Goal: Transaction & Acquisition: Purchase product/service

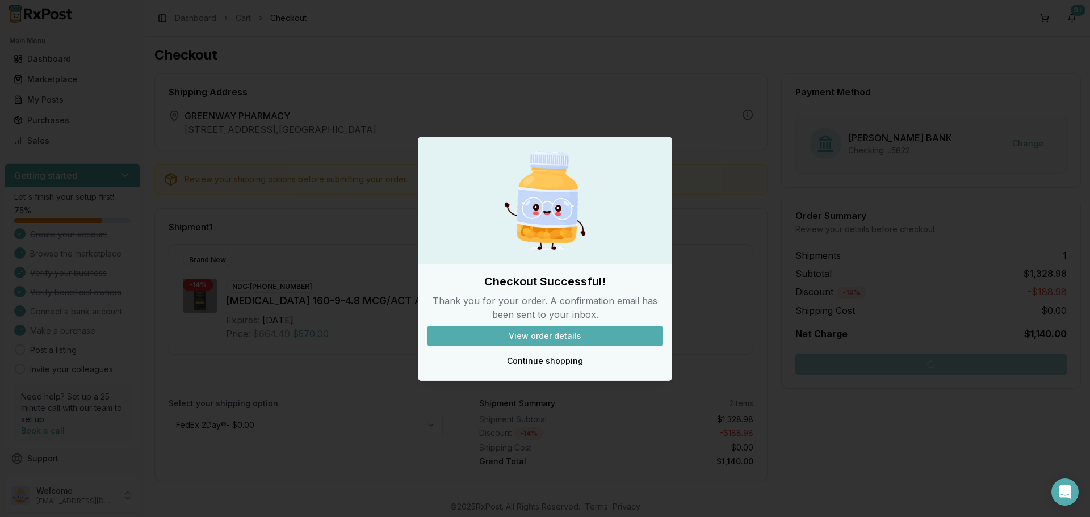
click at [527, 356] on button "Continue shopping" at bounding box center [545, 361] width 235 height 20
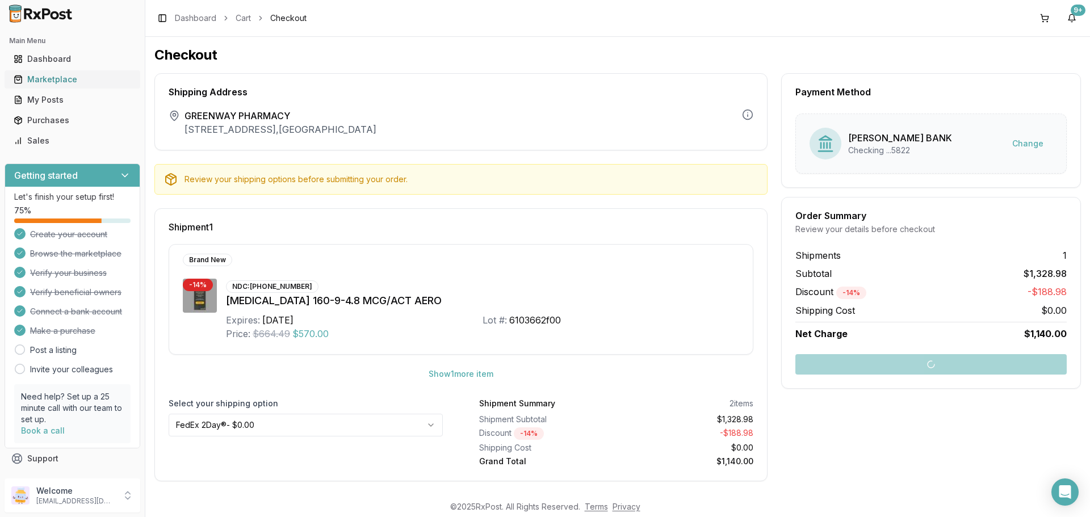
click at [65, 78] on div "Marketplace" at bounding box center [73, 79] width 118 height 11
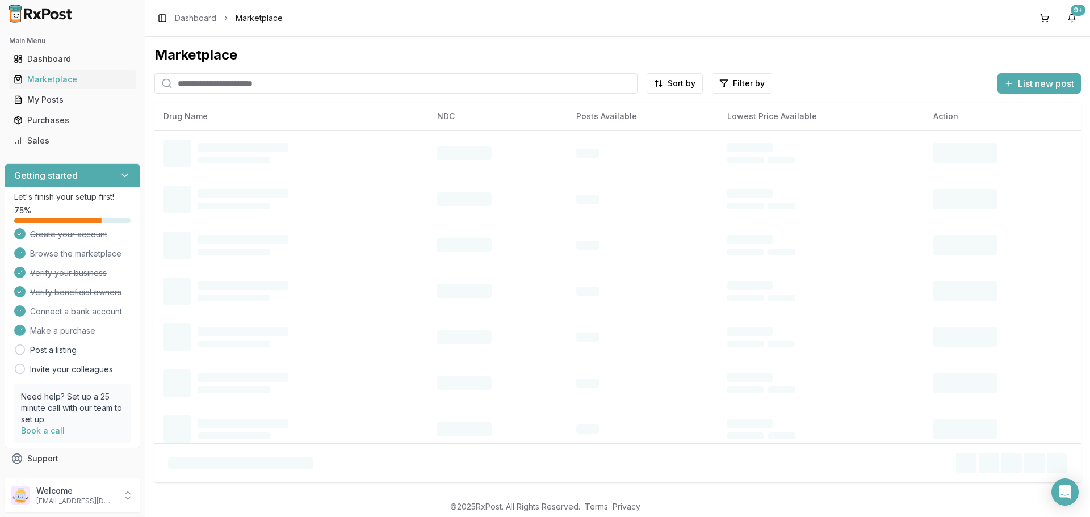
click at [207, 86] on input "search" at bounding box center [395, 83] width 483 height 20
type input "*****"
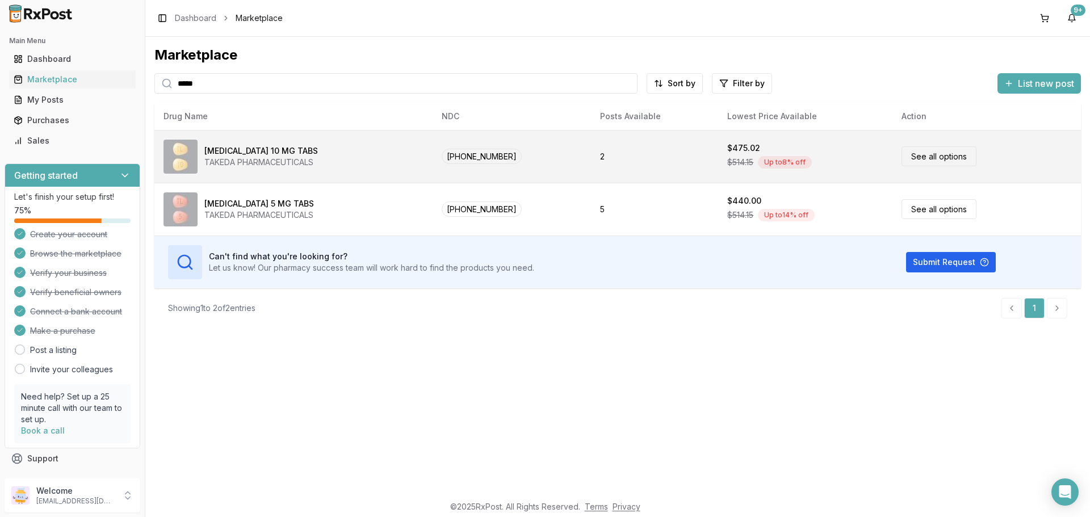
click at [373, 160] on div "[MEDICAL_DATA] 10 MG TABS TAKEDA PHARMACEUTICALS" at bounding box center [294, 157] width 260 height 34
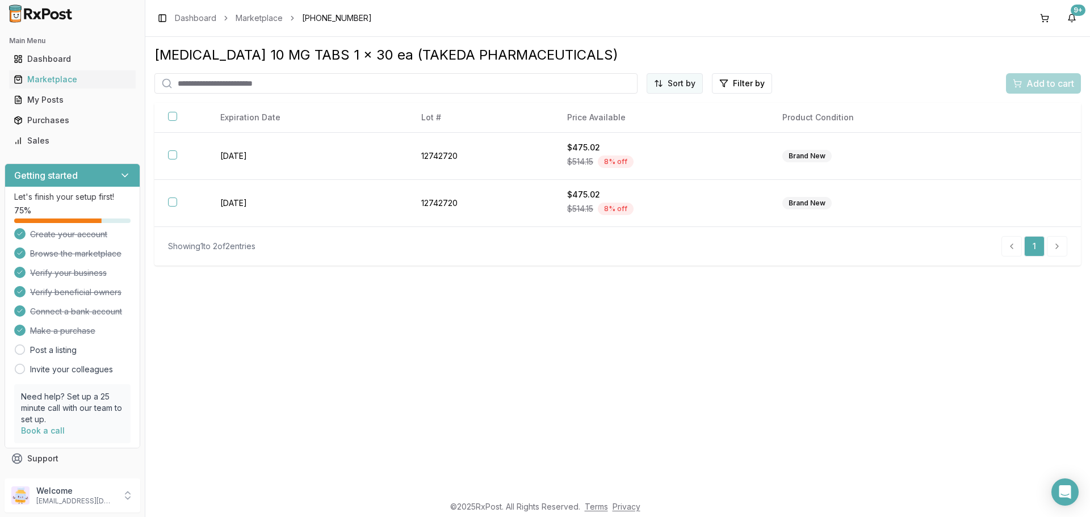
click at [677, 87] on html "Main Menu Dashboard Marketplace My Posts Purchases Sales Getting started Let's …" at bounding box center [545, 258] width 1090 height 517
click at [655, 126] on div "Price (Low to High)" at bounding box center [648, 126] width 108 height 18
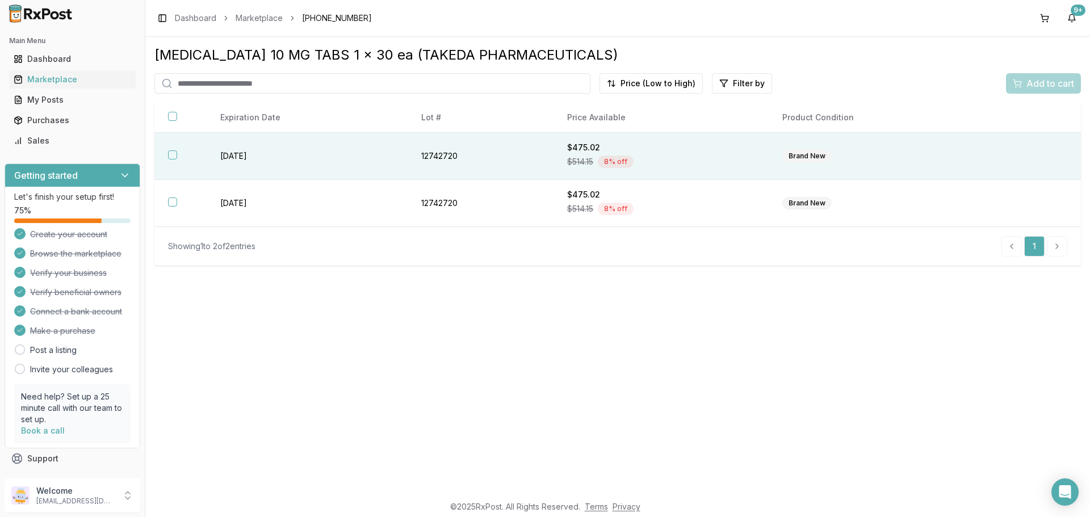
click at [306, 154] on td "[DATE]" at bounding box center [307, 156] width 201 height 47
click at [1034, 83] on span "Add to cart" at bounding box center [1051, 84] width 48 height 14
